Goal: Check status

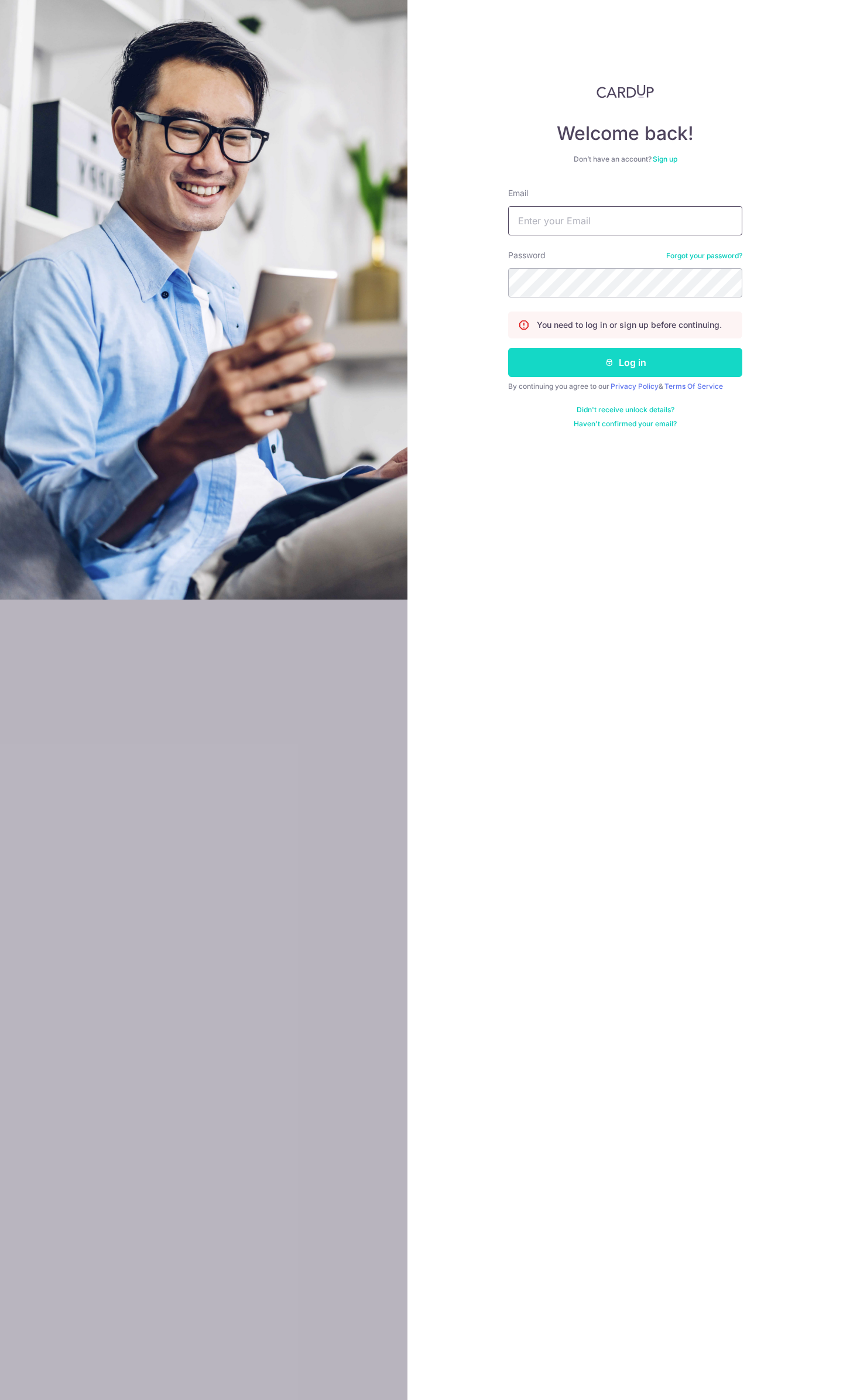
type input "[EMAIL_ADDRESS][DOMAIN_NAME]"
click at [609, 366] on button "Log in" at bounding box center [625, 362] width 234 height 29
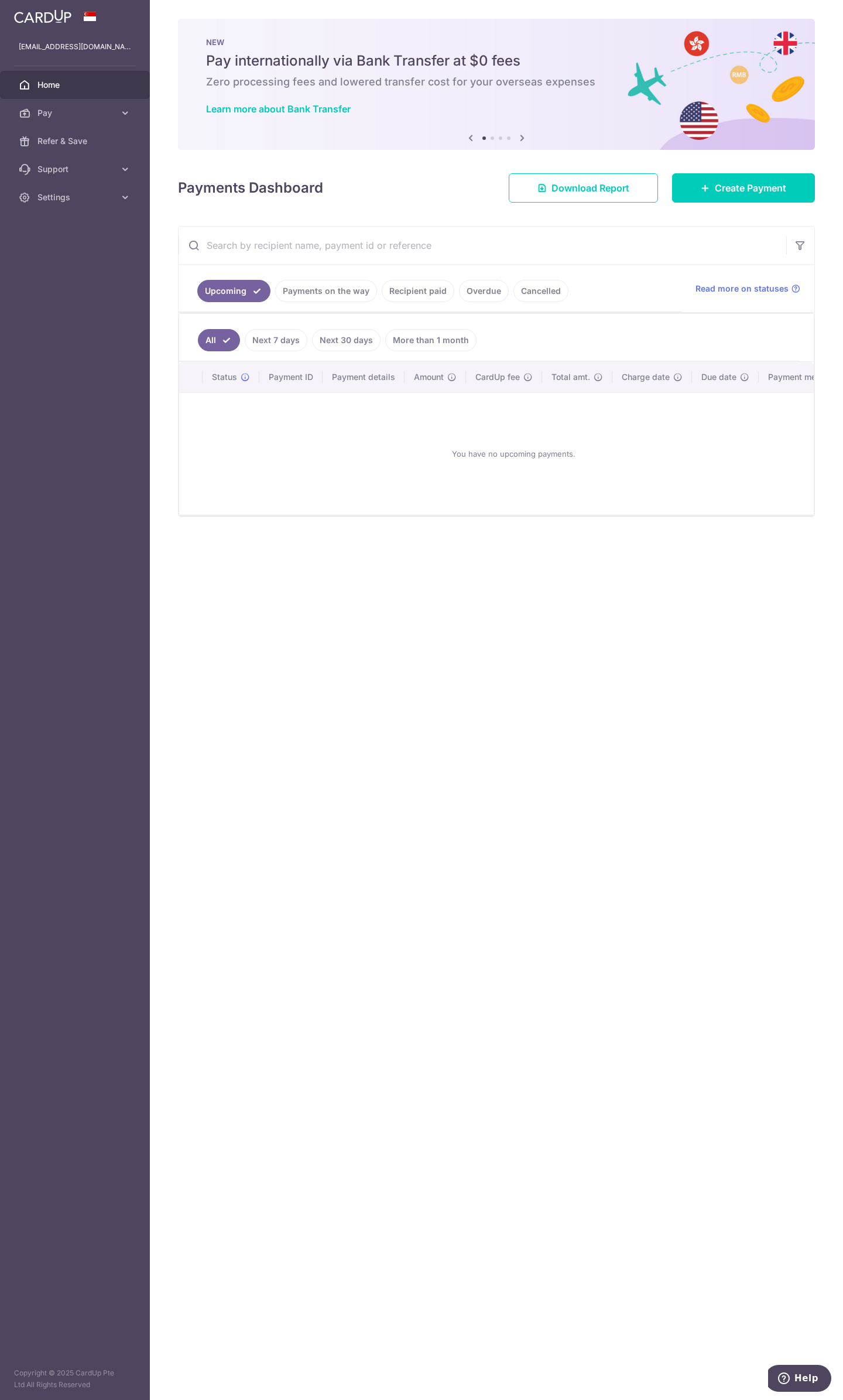
click at [402, 292] on link "Recipient paid" at bounding box center [418, 291] width 72 height 22
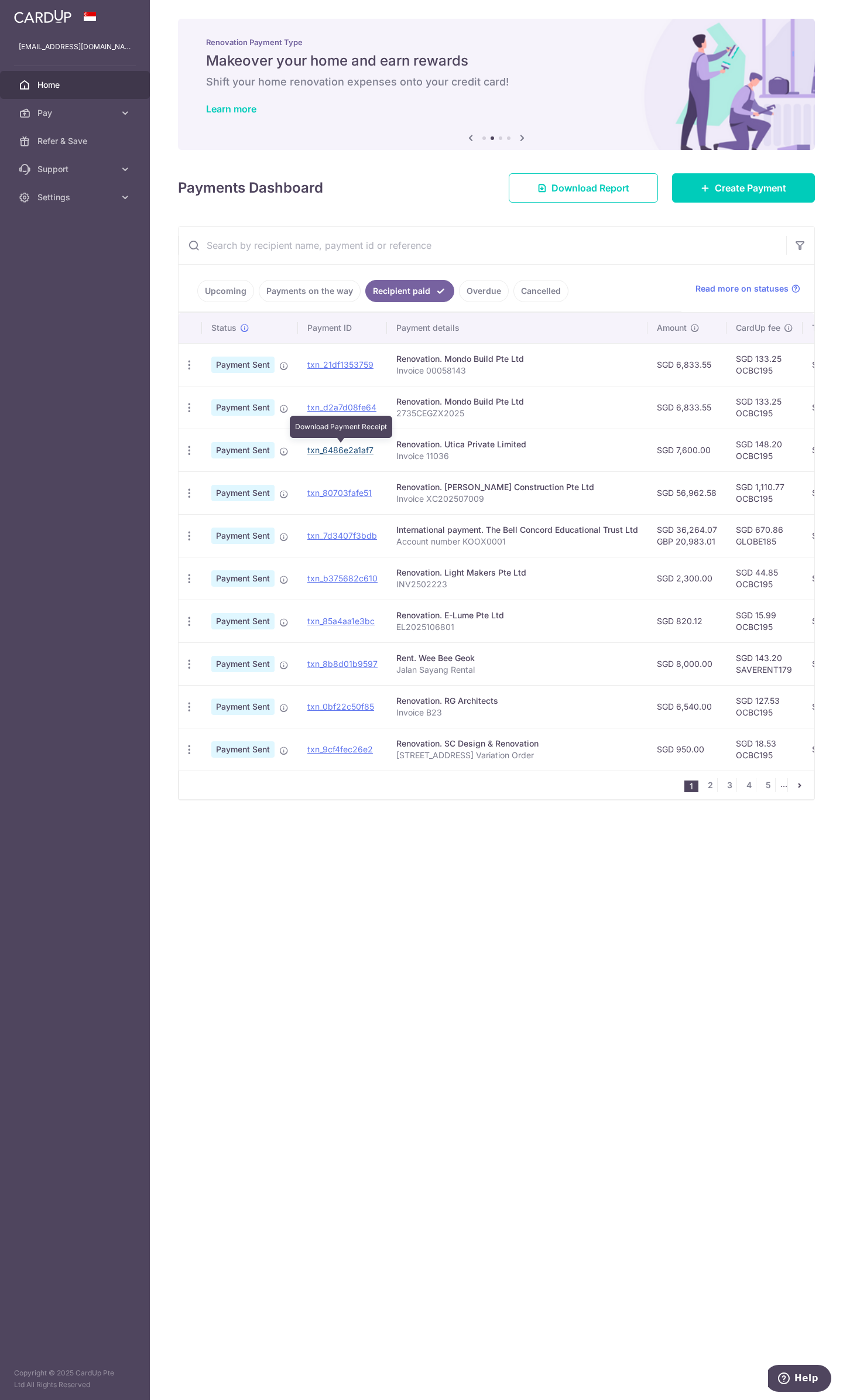
click at [353, 445] on link "txn_6486e2a1af7" at bounding box center [340, 450] width 66 height 10
